Goal: Find specific page/section: Find specific page/section

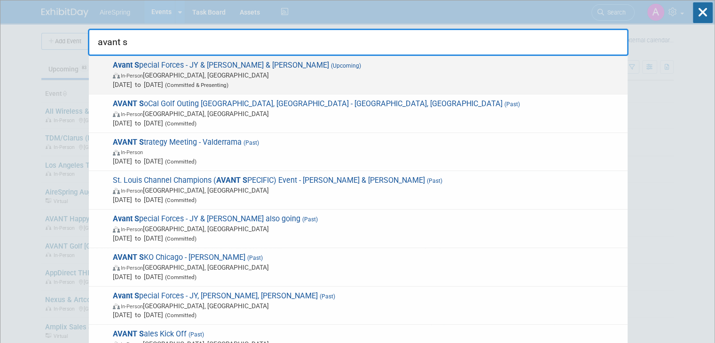
type input "avant s"
click at [308, 75] on span "In-Person Dallas, TX" at bounding box center [368, 74] width 510 height 9
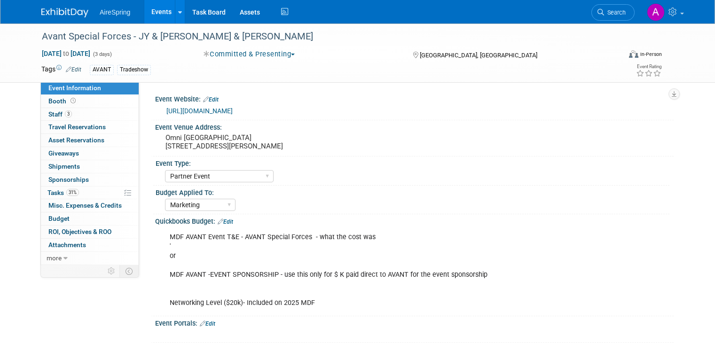
select select "Partner Event"
select select "Marketing"
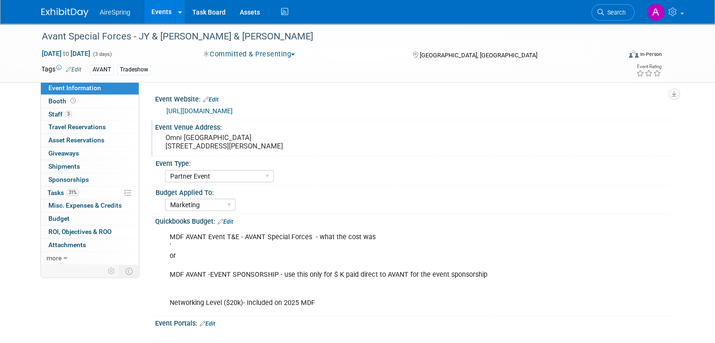
click at [199, 138] on pre "Omni Dallas Hotel 555 S Lamar St, Dallas, TX 75202" at bounding box center [263, 141] width 196 height 17
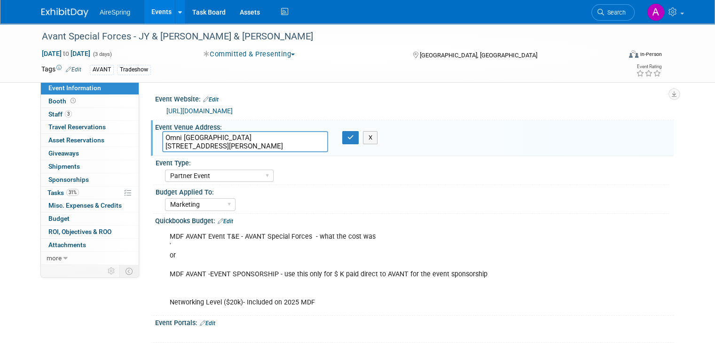
click at [199, 138] on textarea "Omni Dallas Hotel 555 S Lamar St, Dallas, TX 75202" at bounding box center [245, 141] width 166 height 21
click at [160, 11] on link "Events" at bounding box center [161, 11] width 34 height 23
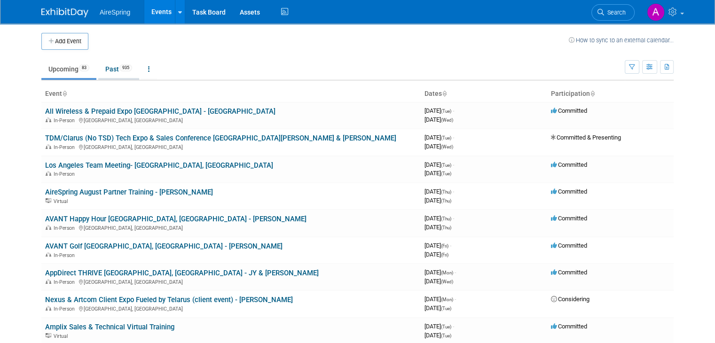
click at [109, 61] on link "Past 935" at bounding box center [118, 69] width 41 height 18
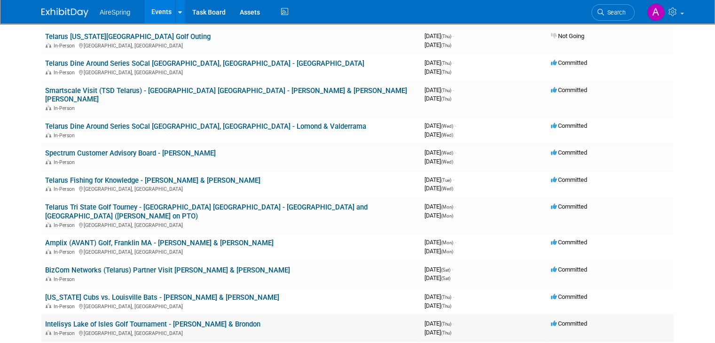
scroll to position [1598, 0]
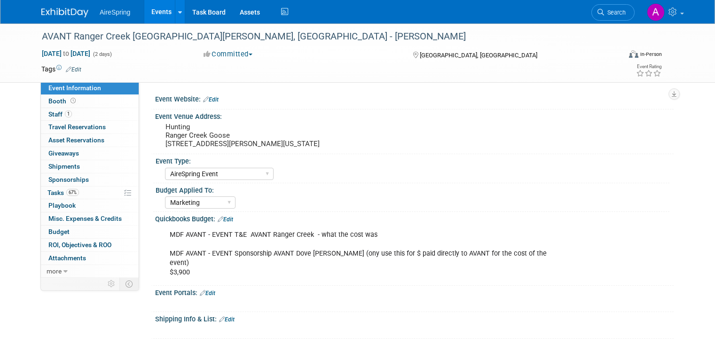
select select "AireSpring Event"
select select "Marketing"
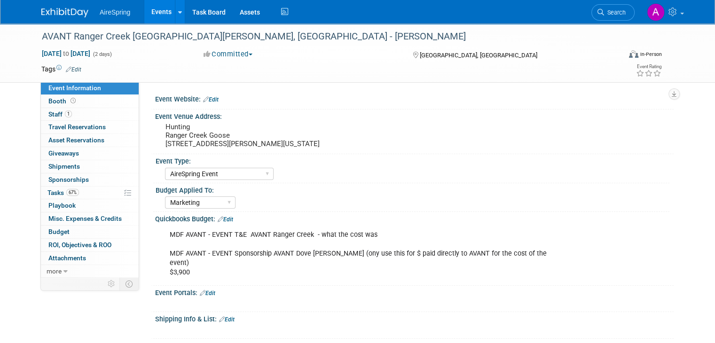
click at [154, 15] on link "Events" at bounding box center [161, 11] width 34 height 23
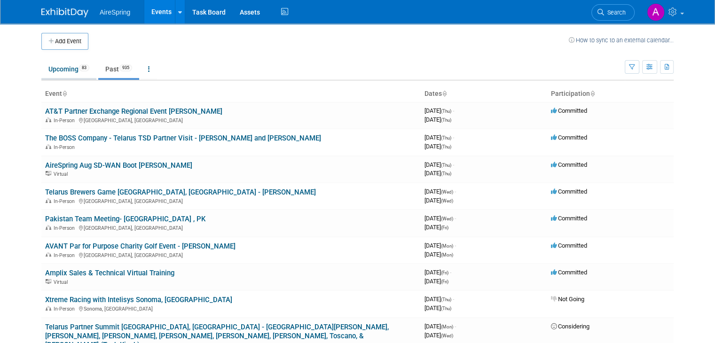
click at [79, 67] on span "83" at bounding box center [84, 67] width 10 height 7
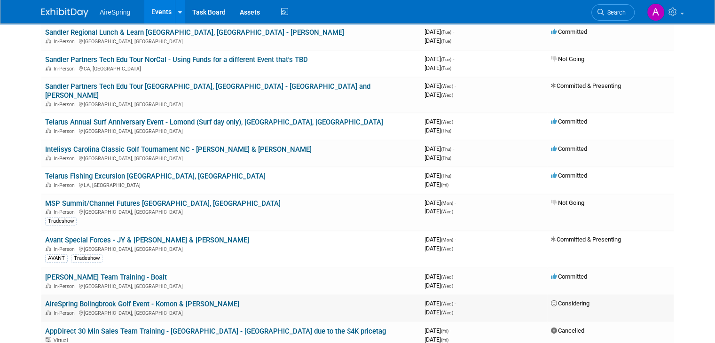
scroll to position [517, 0]
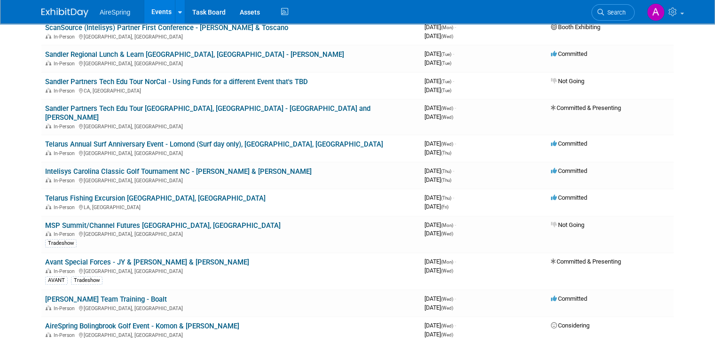
click at [626, 15] on span "Search" at bounding box center [615, 12] width 22 height 7
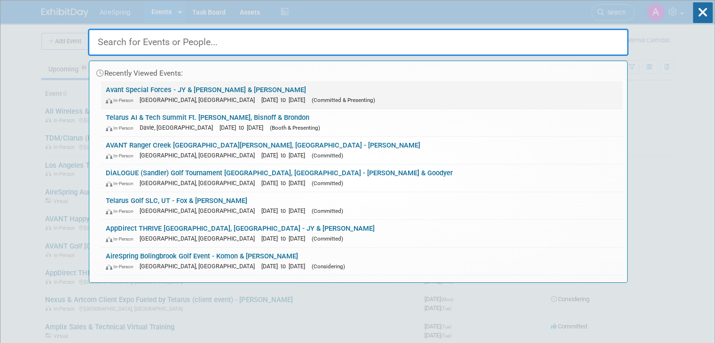
click at [259, 95] on div "In-Person Dallas, TX Sep 15, 2025 to Sep 17, 2025 (Committed & Presenting)" at bounding box center [362, 100] width 512 height 10
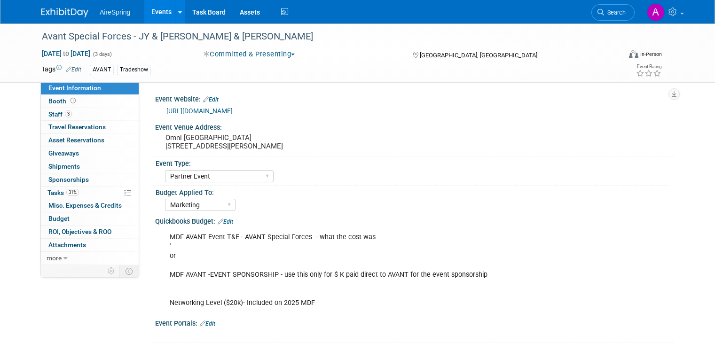
select select "Partner Event"
select select "Marketing"
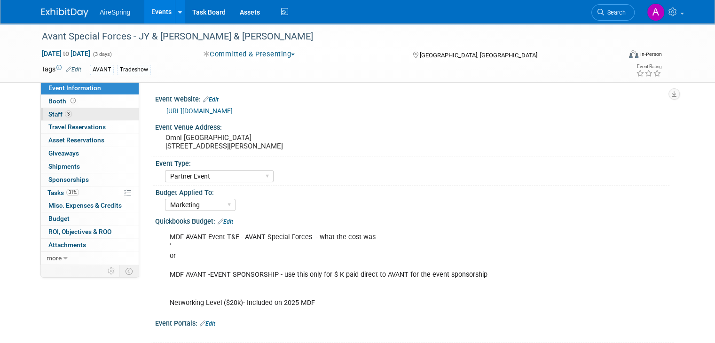
click at [94, 117] on link "3 Staff 3" at bounding box center [90, 114] width 98 height 13
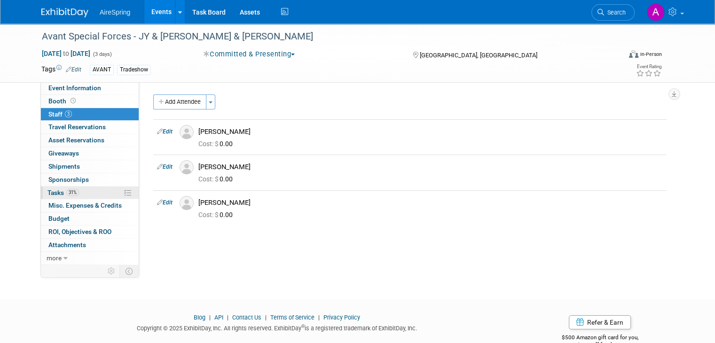
click at [78, 194] on link "31% Tasks 31%" at bounding box center [90, 193] width 98 height 13
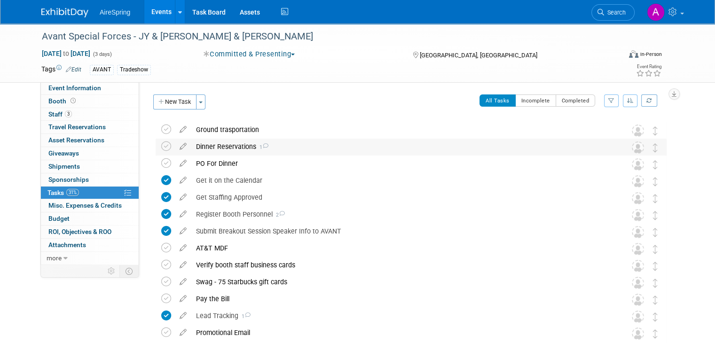
click at [227, 145] on div "Dinner Reservations 1" at bounding box center [402, 147] width 422 height 16
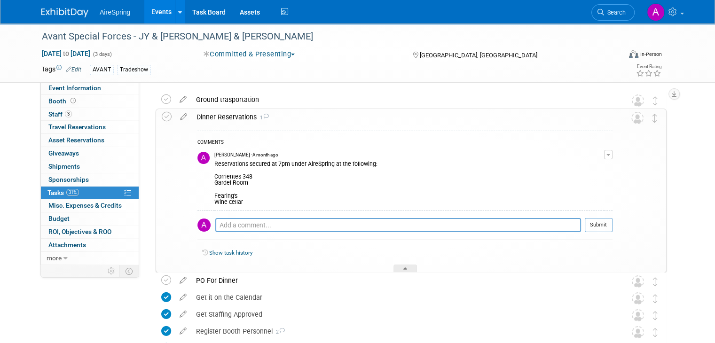
scroll to position [47, 0]
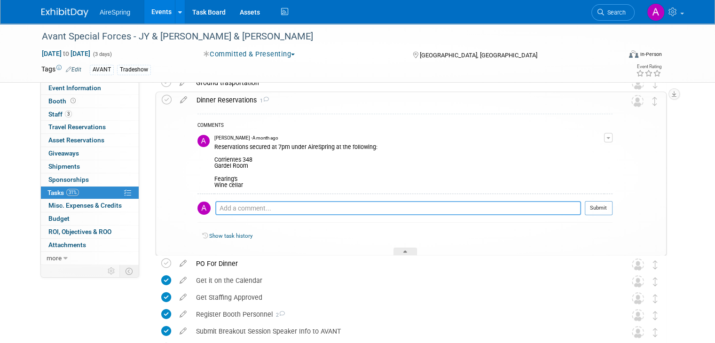
click at [261, 206] on textarea at bounding box center [398, 208] width 366 height 14
